Goal: Task Accomplishment & Management: Manage account settings

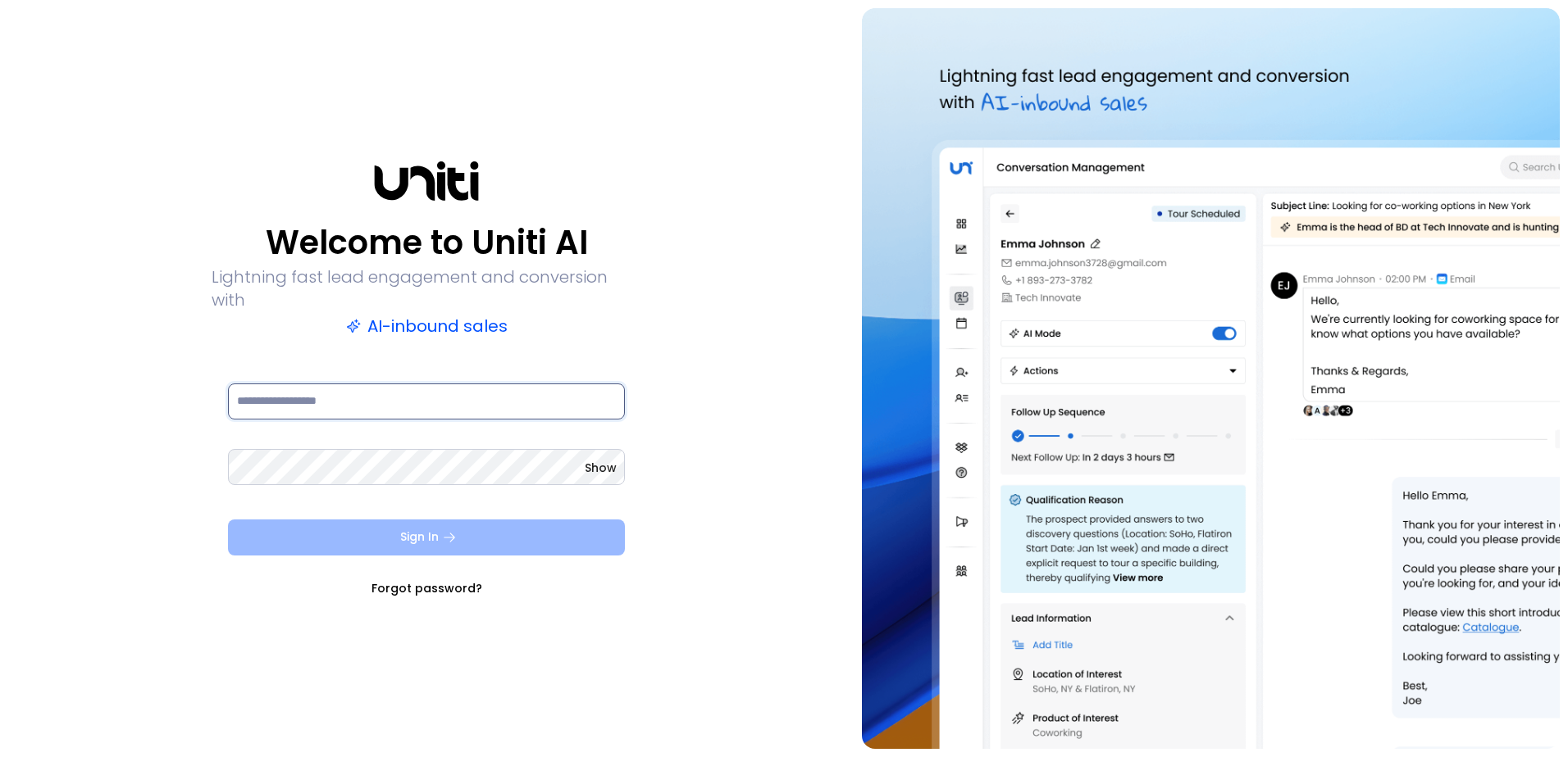
type input "**********"
click at [455, 530] on icon "submit" at bounding box center [449, 537] width 15 height 15
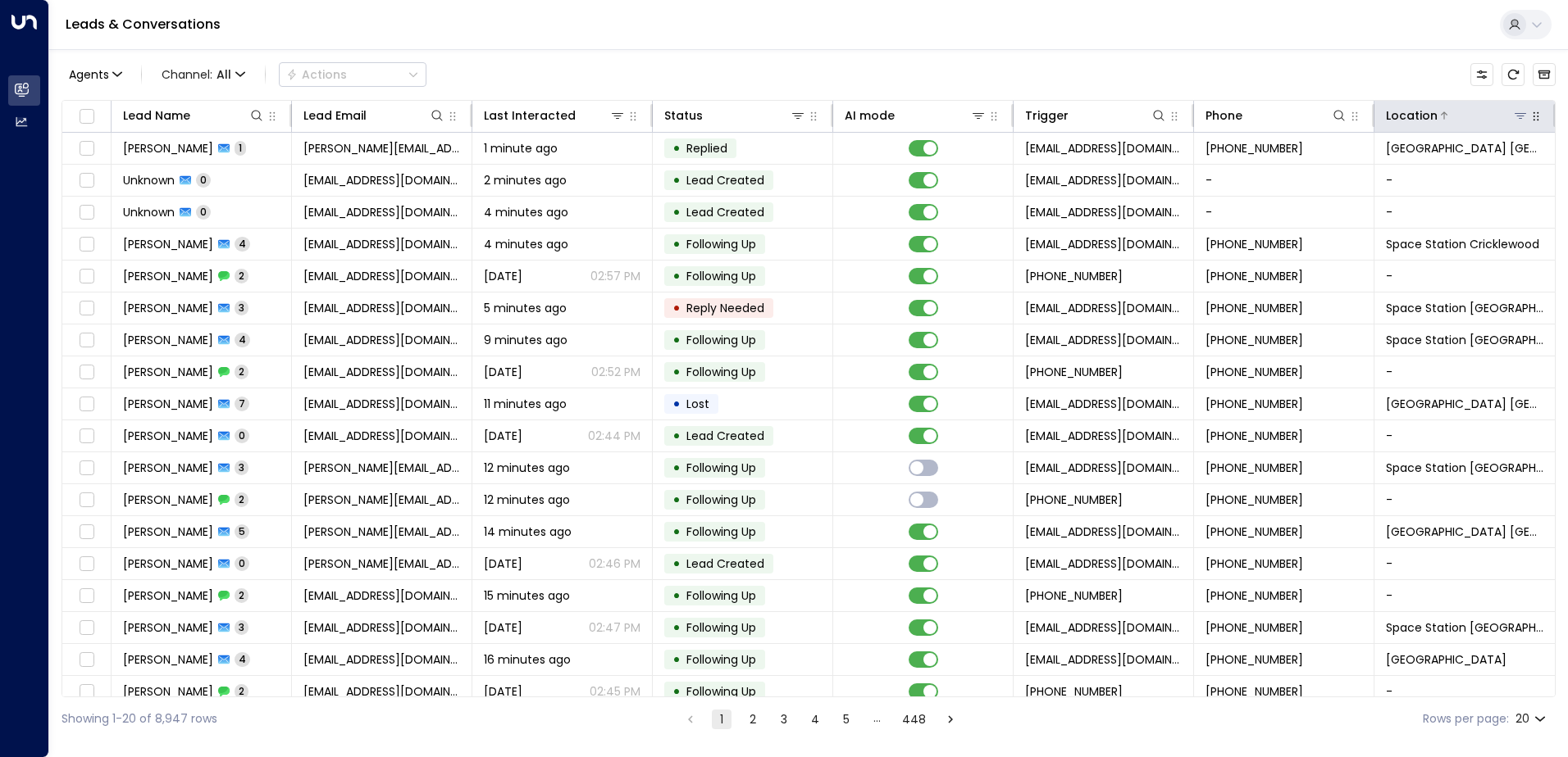
click at [1516, 120] on icon at bounding box center [1520, 115] width 13 height 13
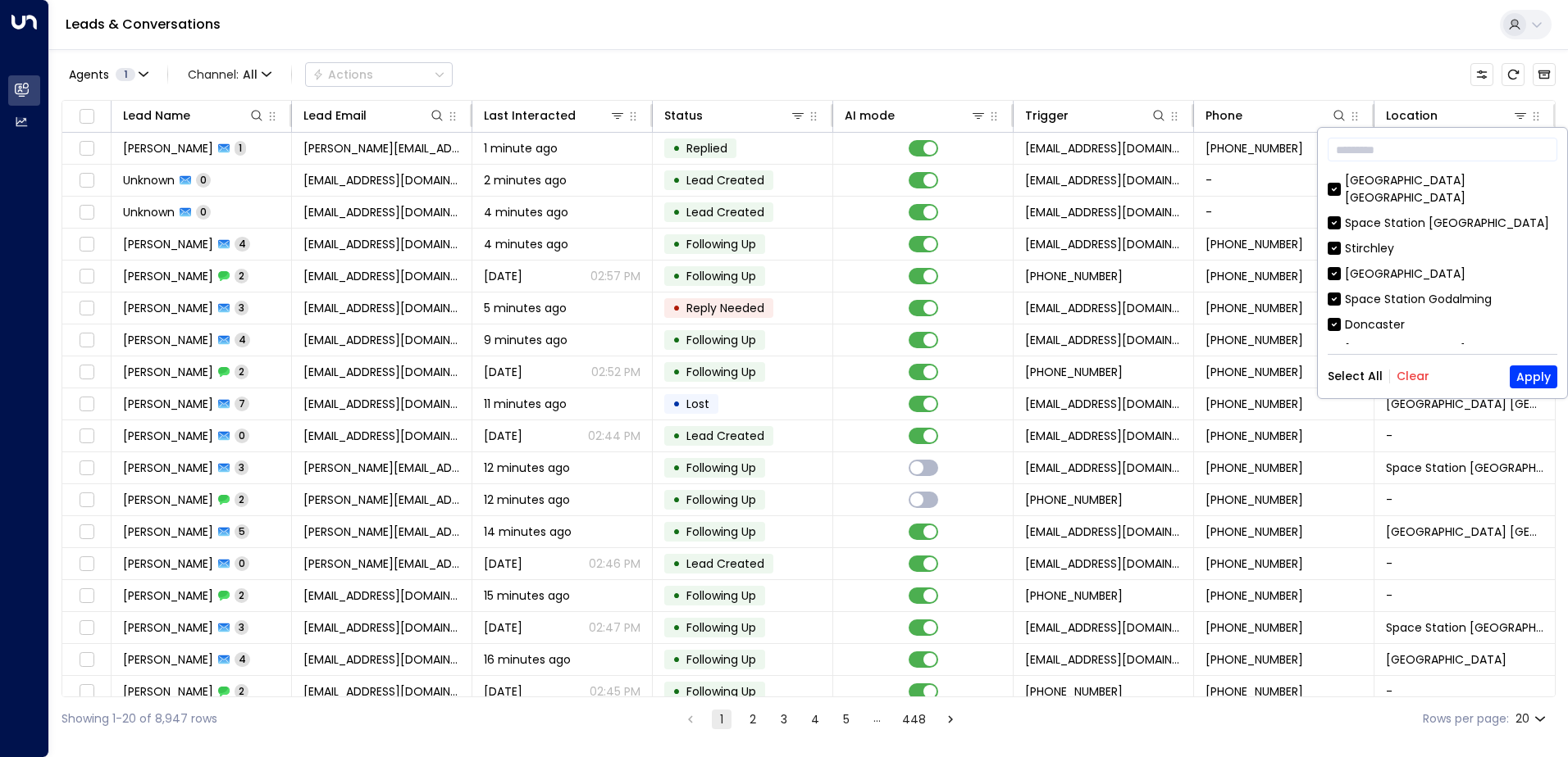
click at [1415, 381] on button "Clear" at bounding box center [1412, 375] width 33 height 13
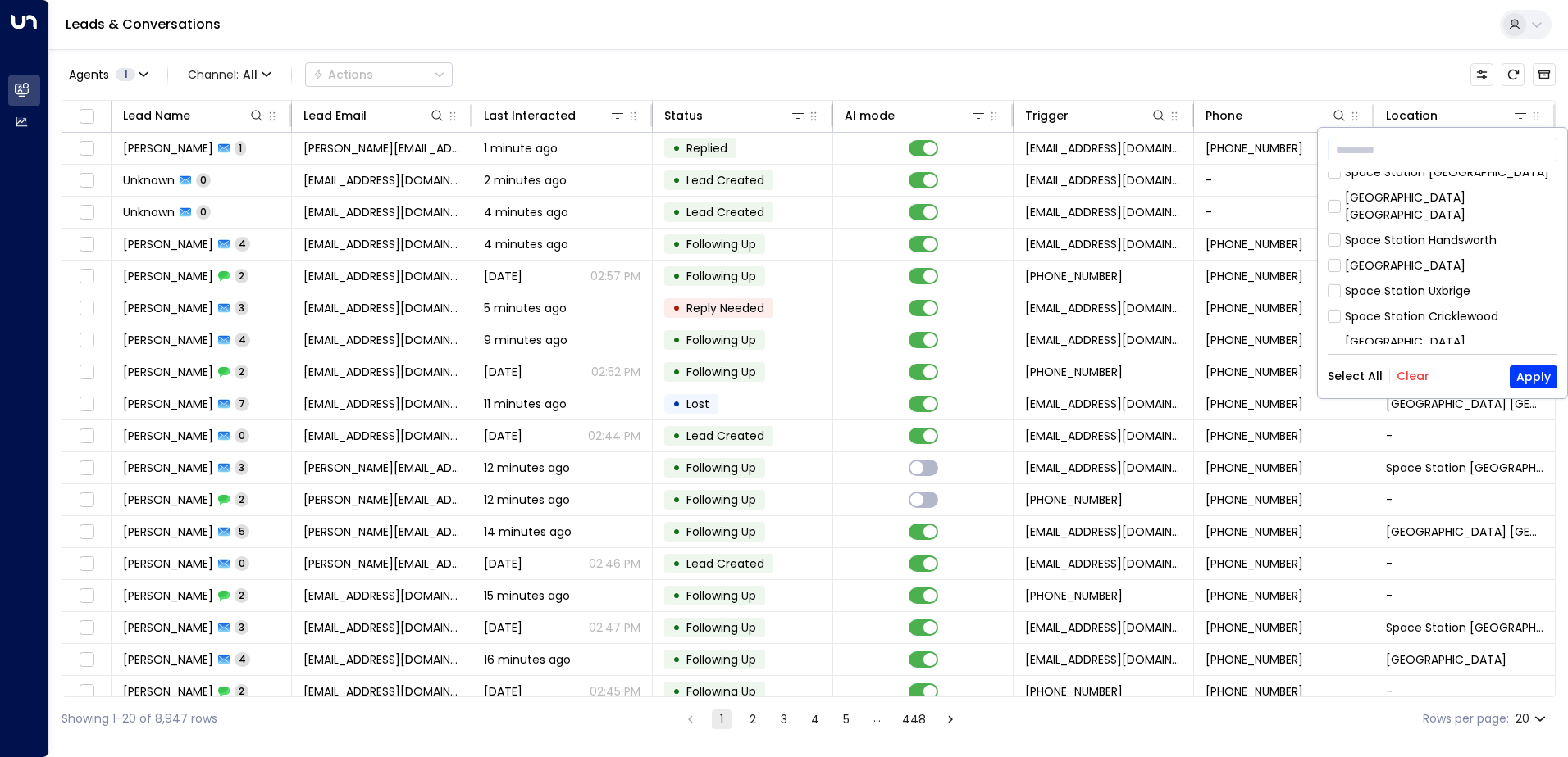
scroll to position [246, 0]
click at [1537, 371] on button "Apply" at bounding box center [1534, 377] width 48 height 23
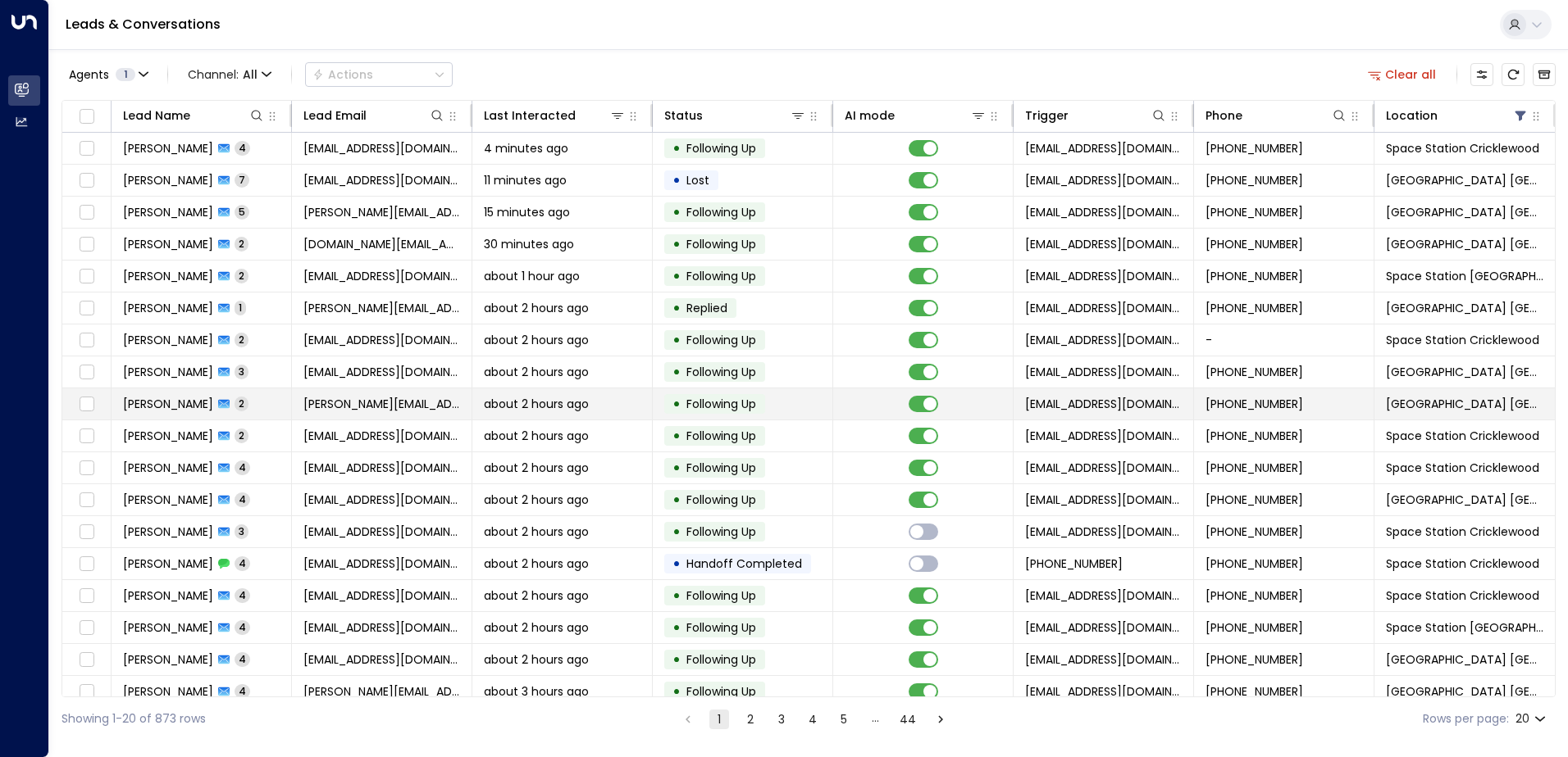
click at [218, 406] on icon at bounding box center [224, 405] width 11 height 9
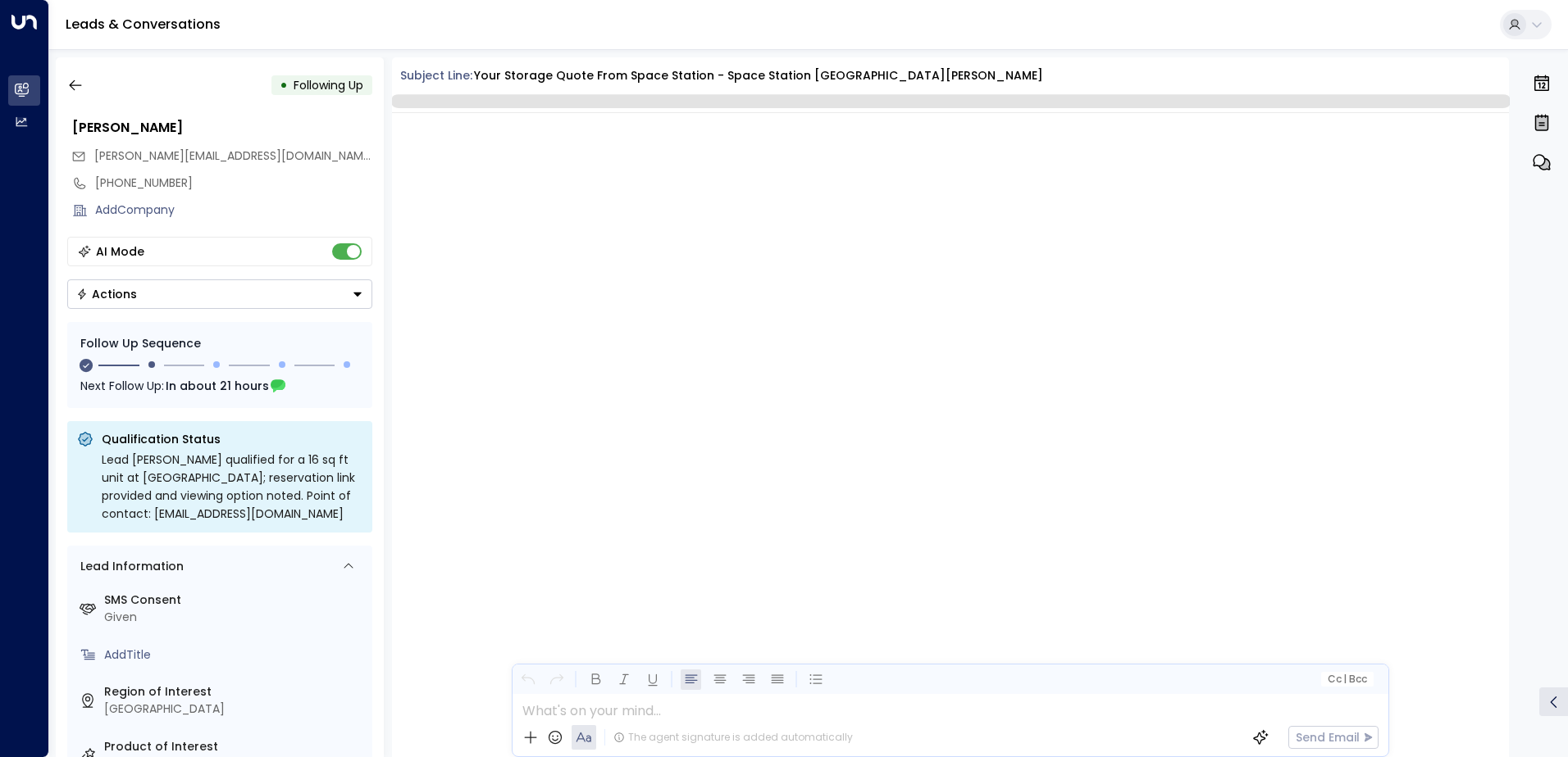
scroll to position [1392, 0]
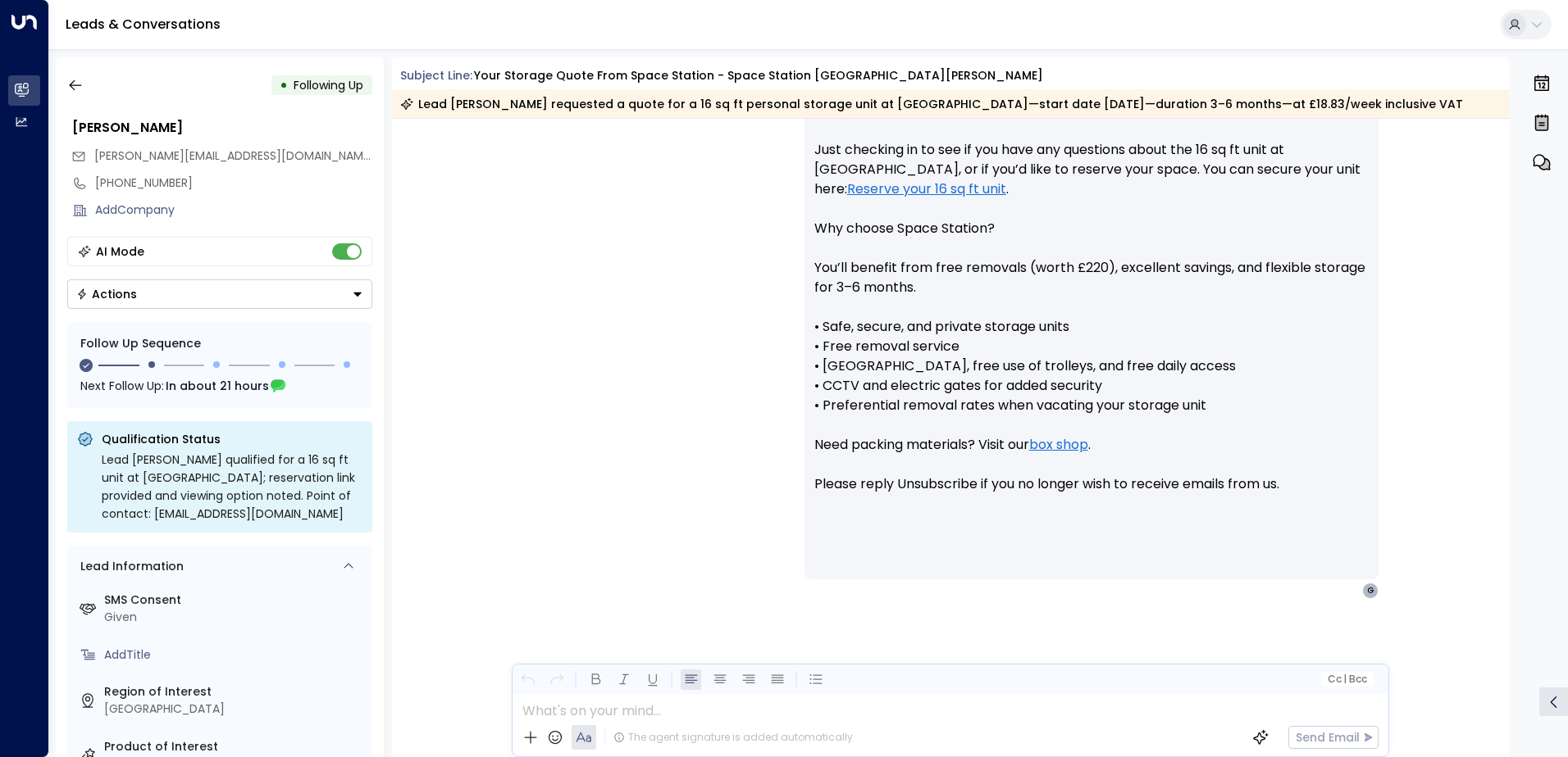
click at [349, 261] on div "AI Mode" at bounding box center [219, 251] width 305 height 29
click at [348, 294] on button "Actions" at bounding box center [219, 293] width 305 height 29
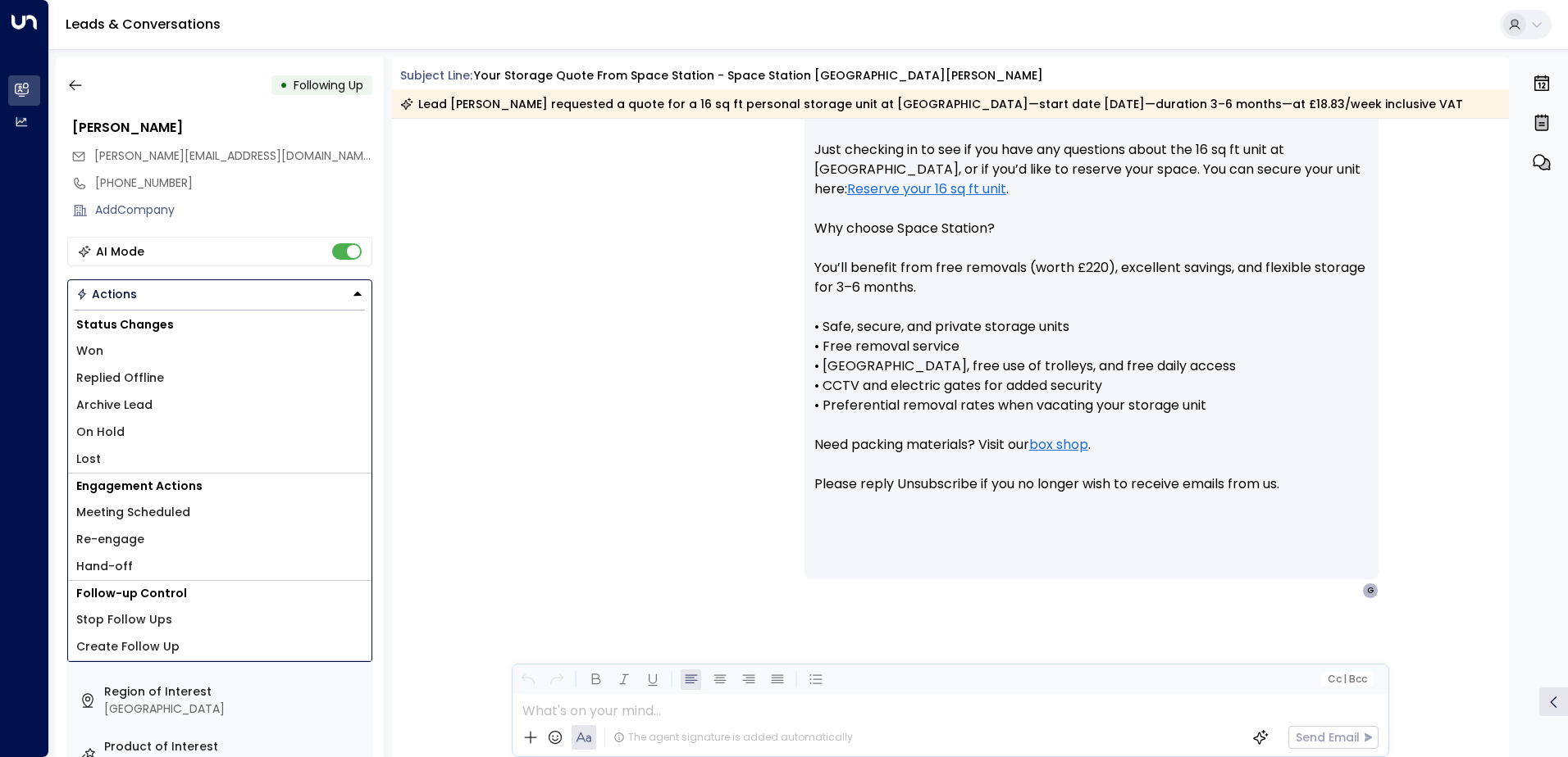
click at [139, 382] on span "Replied Offline" at bounding box center [119, 377] width 88 height 17
